Goal: Use online tool/utility: Utilize a website feature to perform a specific function

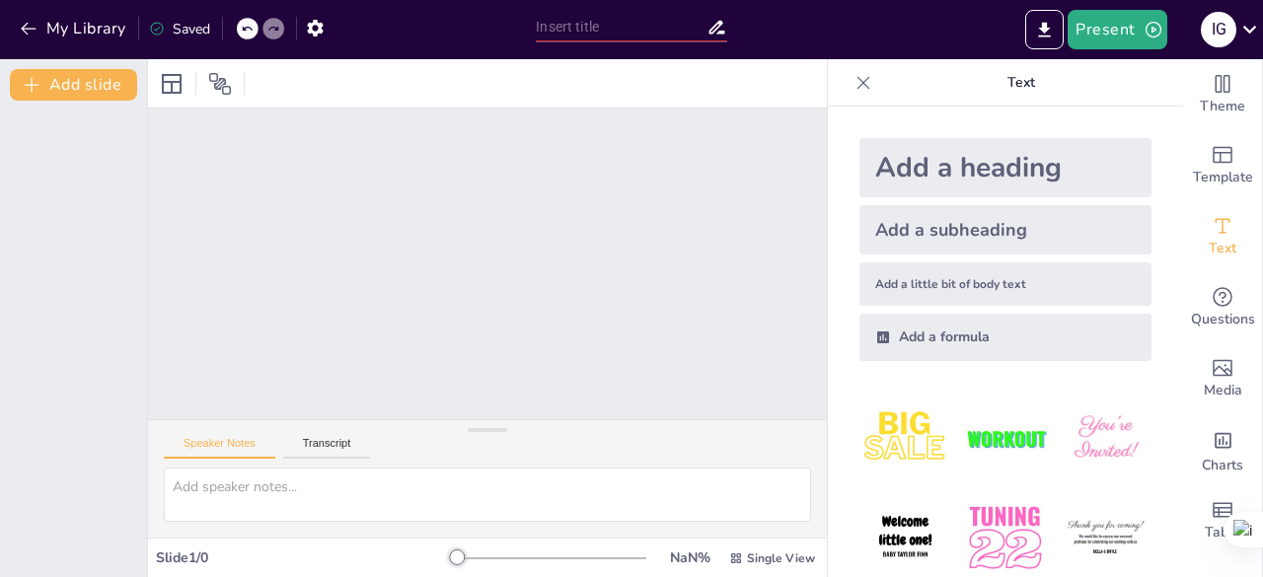
click at [1001, 432] on img at bounding box center [1005, 439] width 92 height 92
click at [993, 218] on div "Add a subheading" at bounding box center [1006, 229] width 292 height 49
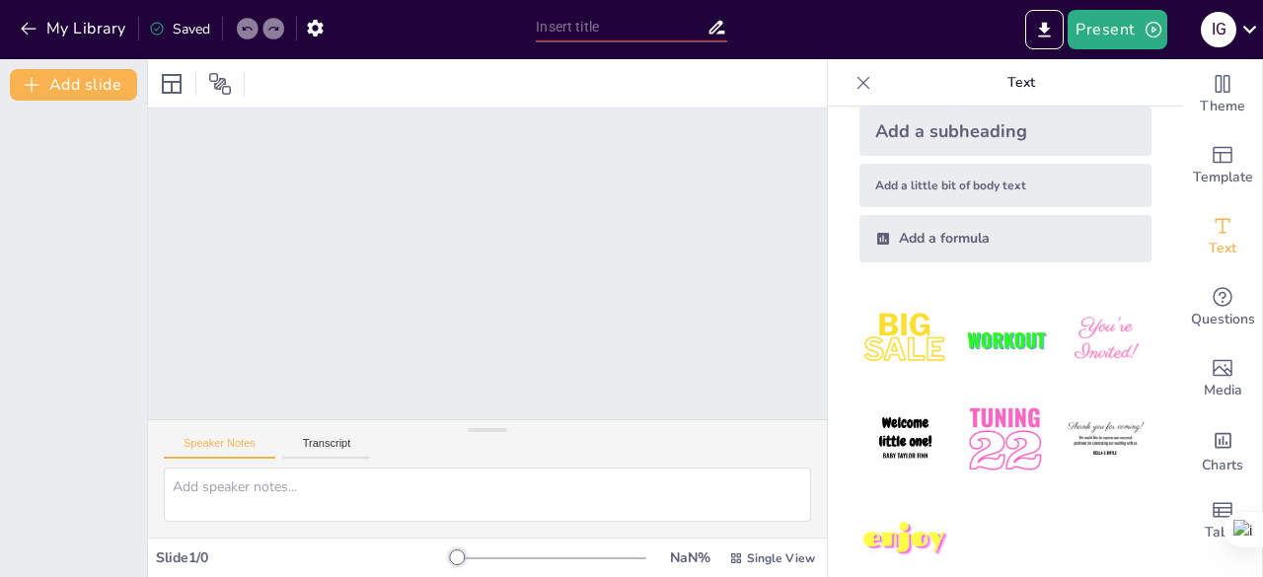
scroll to position [128, 0]
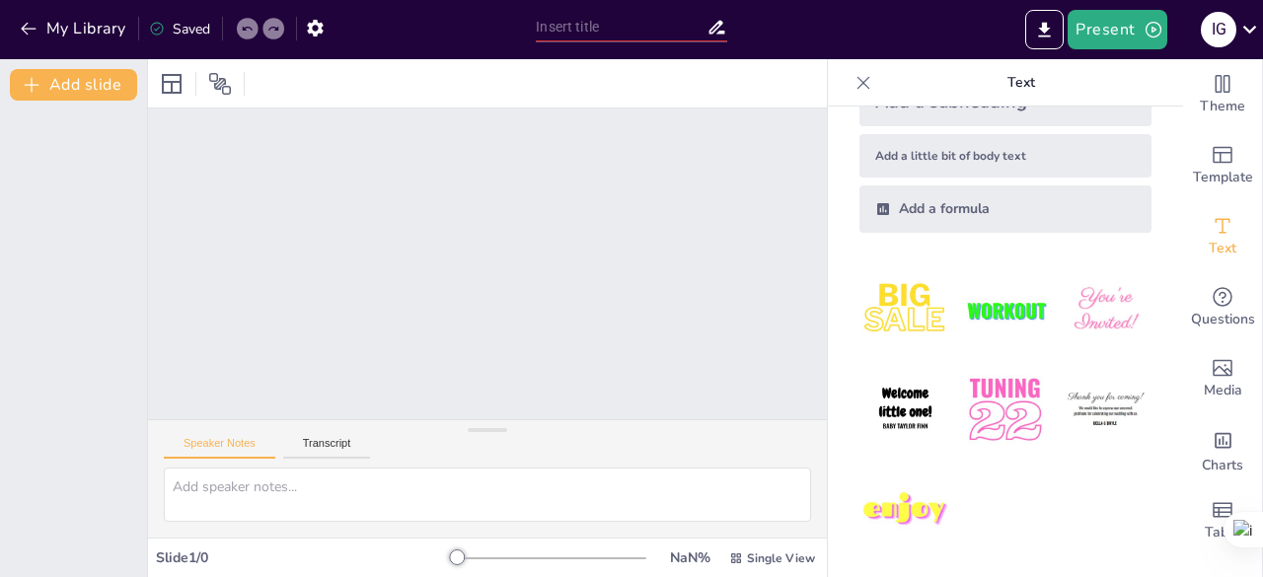
click at [880, 378] on img at bounding box center [906, 410] width 92 height 92
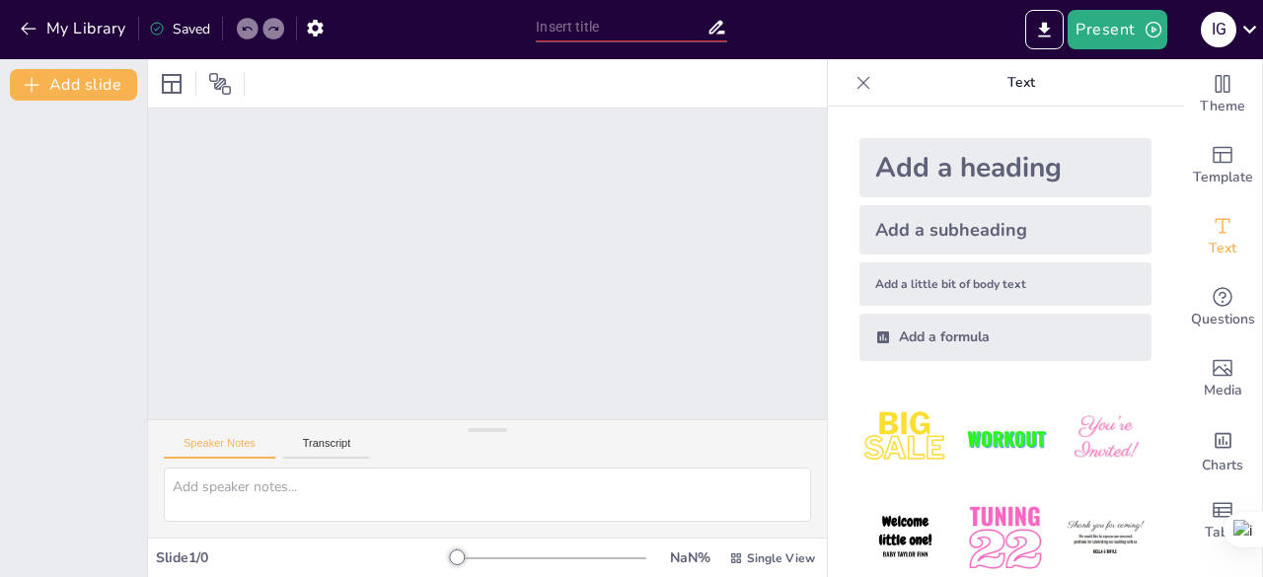
click at [999, 234] on div "Add a subheading" at bounding box center [1006, 229] width 292 height 49
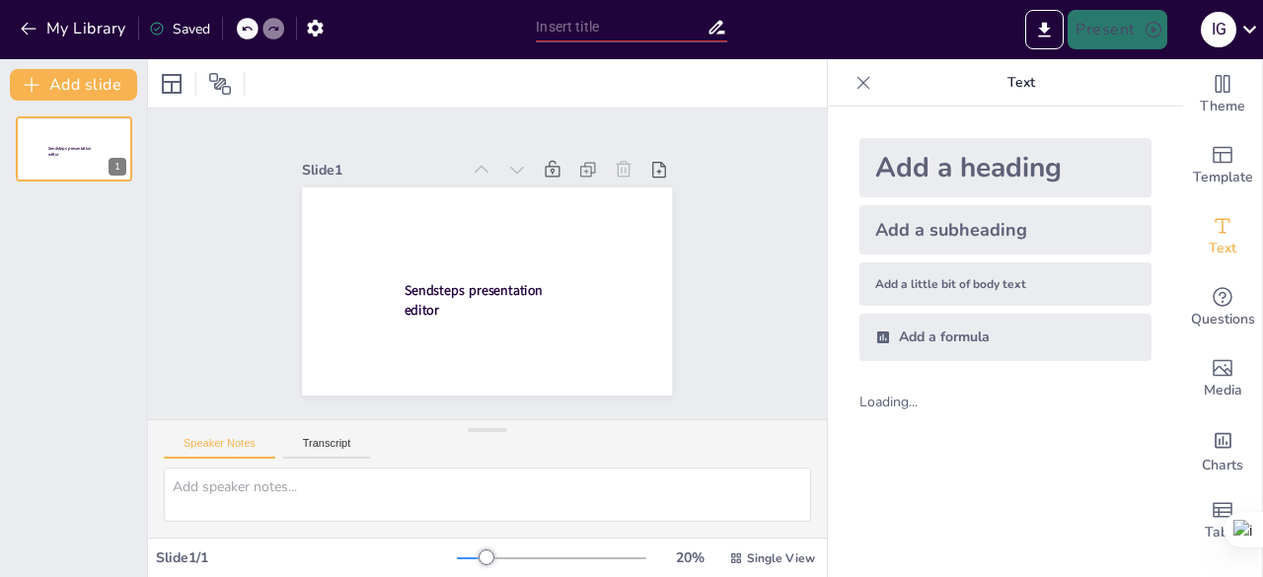
scroll to position [0, 0]
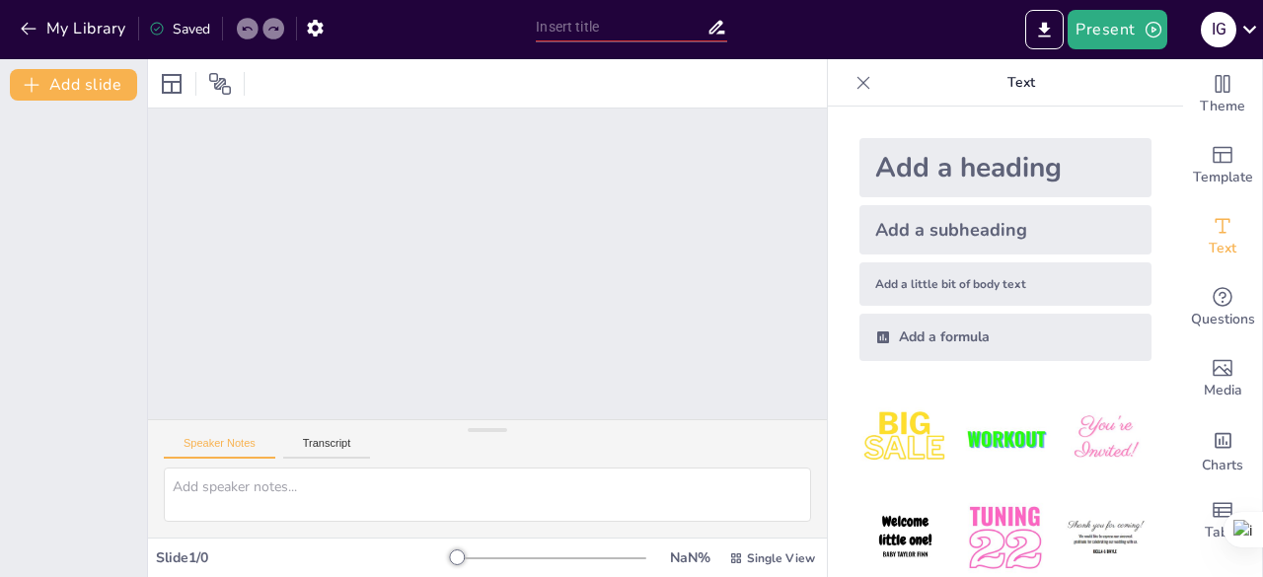
click at [886, 524] on img at bounding box center [906, 539] width 92 height 92
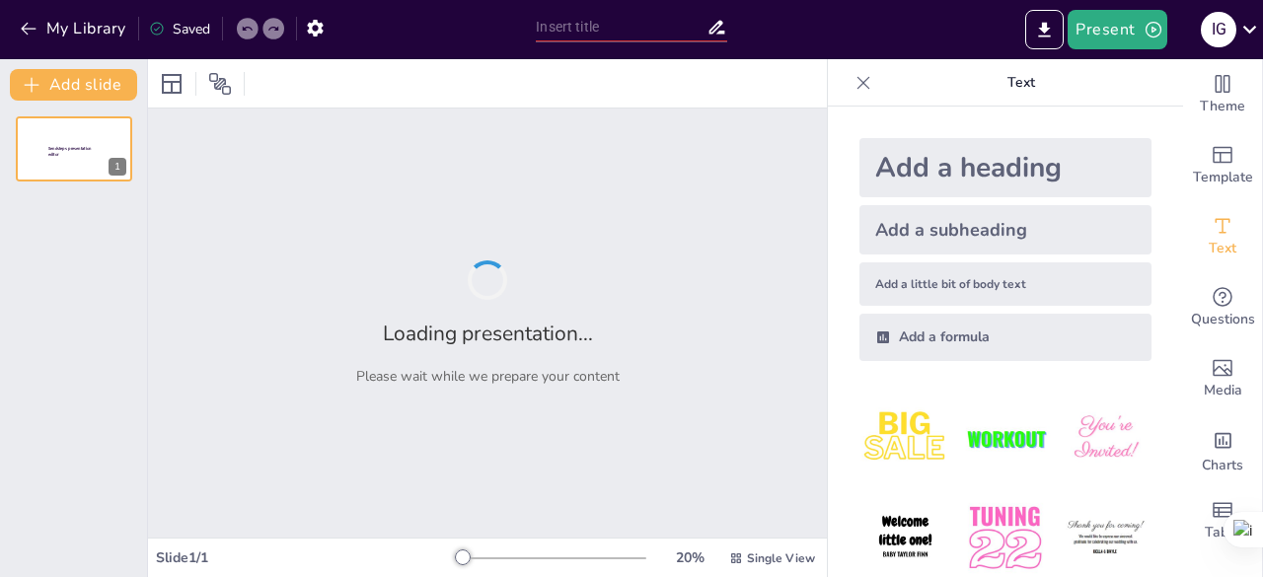
click at [932, 228] on div "Add a subheading" at bounding box center [1006, 229] width 292 height 49
click at [871, 543] on img at bounding box center [906, 539] width 92 height 92
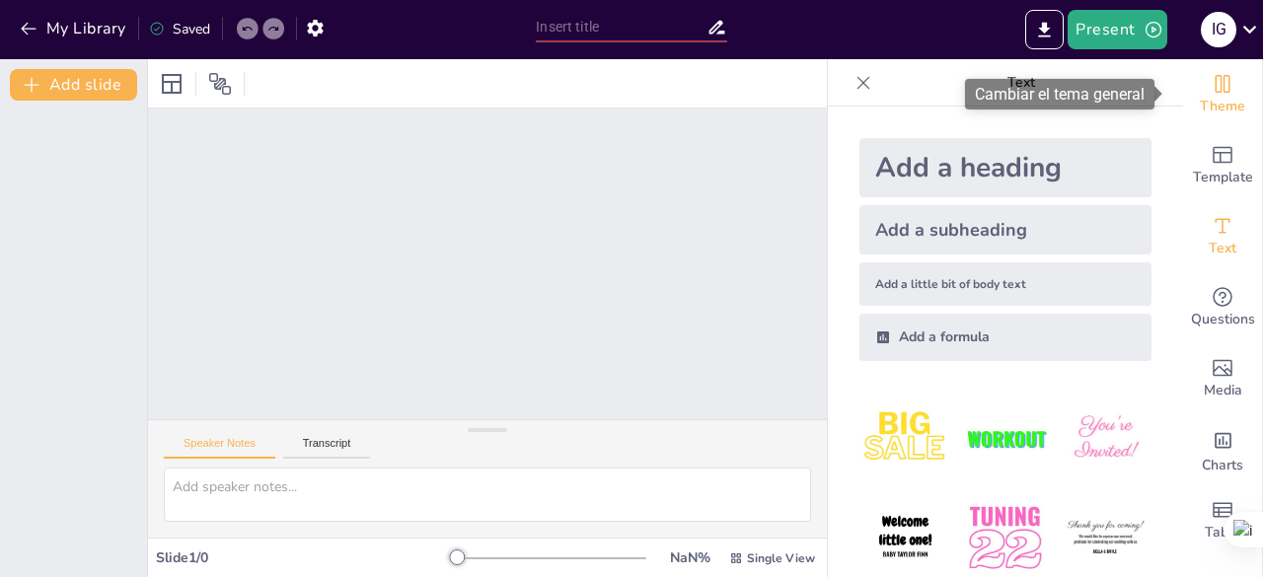
click at [1215, 105] on span "Theme" at bounding box center [1222, 107] width 45 height 22
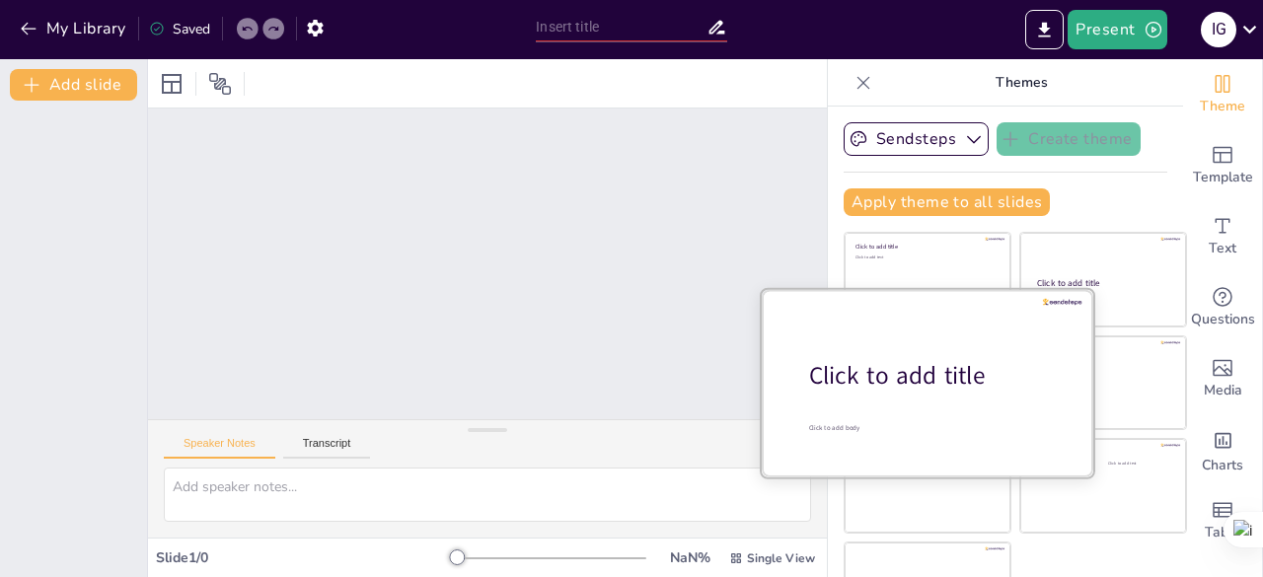
click at [878, 372] on div "Click to add title" at bounding box center [935, 376] width 252 height 34
click at [908, 371] on div "Click to add title" at bounding box center [935, 376] width 252 height 34
click at [900, 382] on div "Click to add title" at bounding box center [935, 376] width 252 height 34
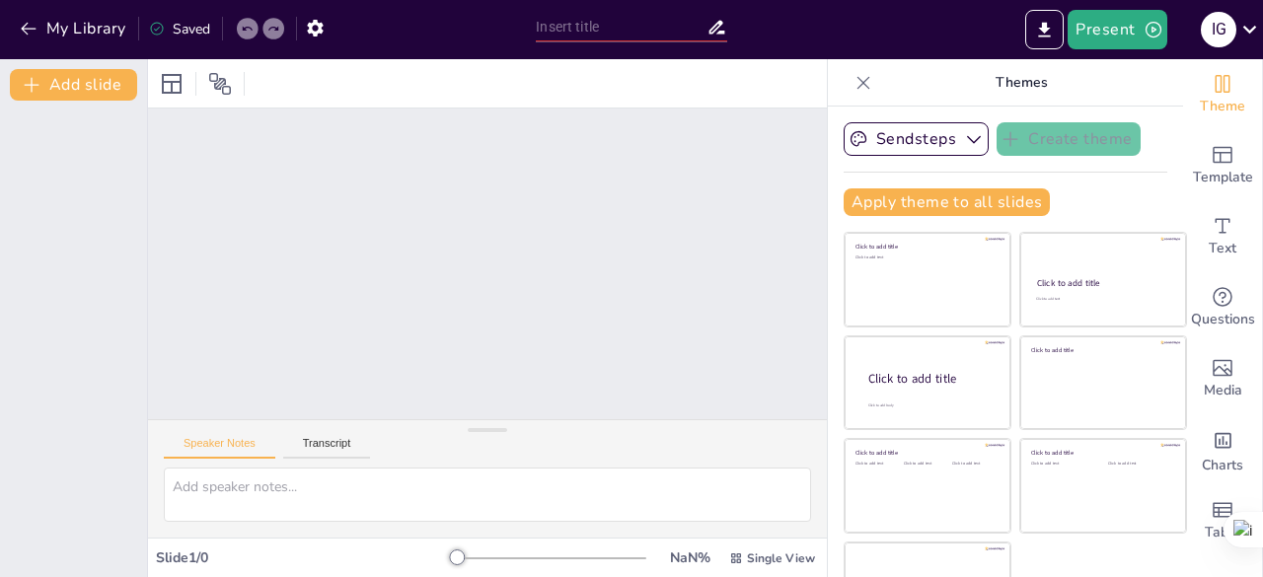
scroll to position [55, 0]
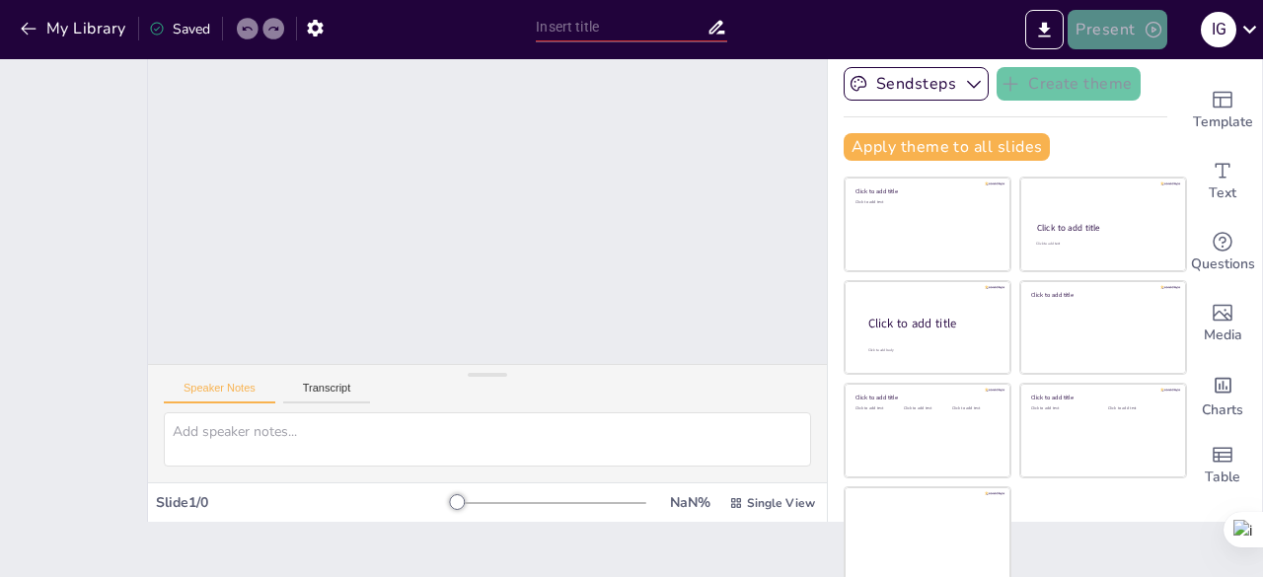
click at [1104, 29] on button "Present" at bounding box center [1117, 29] width 99 height 39
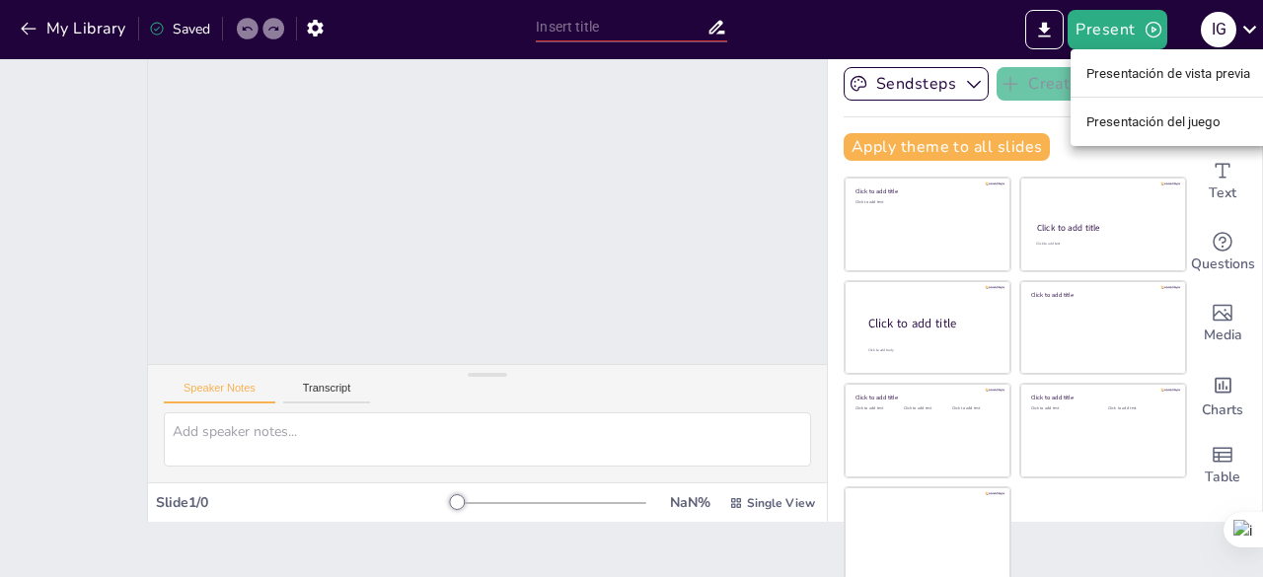
click at [1158, 66] on font "Presentación de vista previa" at bounding box center [1169, 73] width 165 height 15
